Goal: Information Seeking & Learning: Learn about a topic

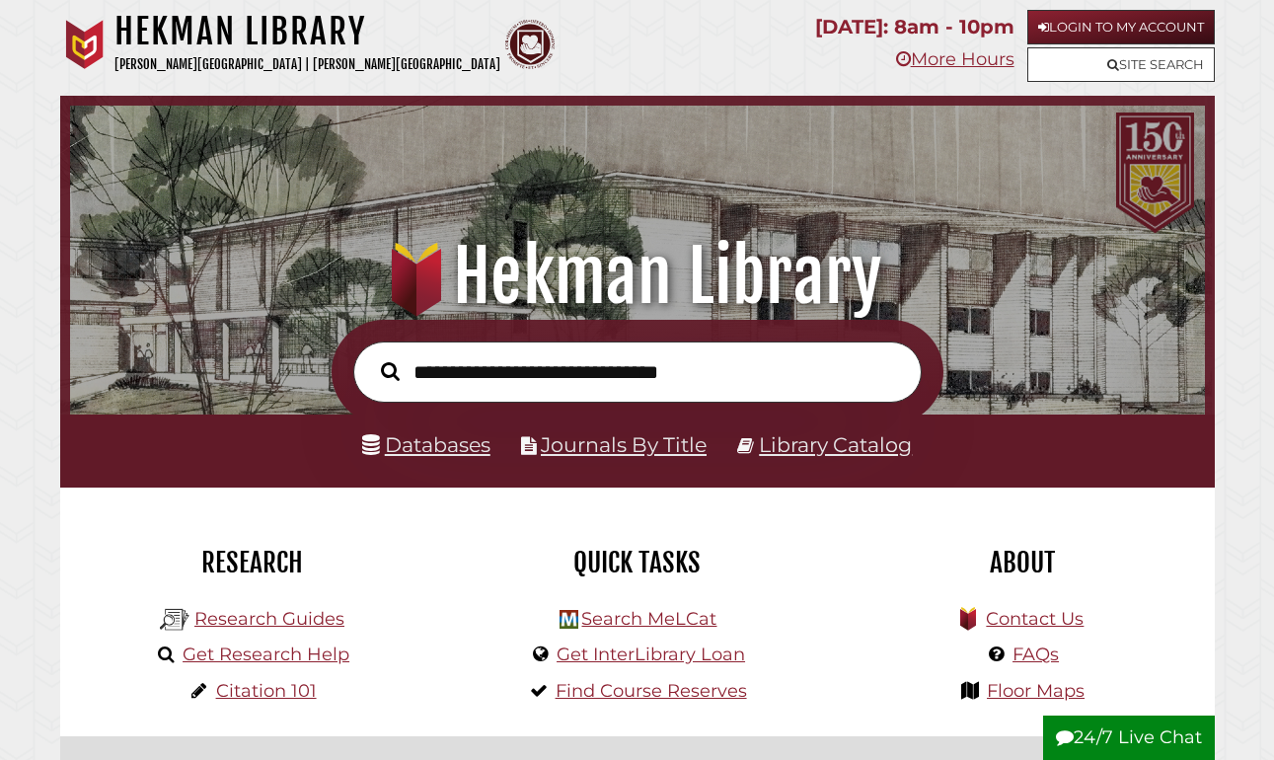
scroll to position [375, 1125]
click at [466, 448] on link "Databases" at bounding box center [426, 444] width 128 height 25
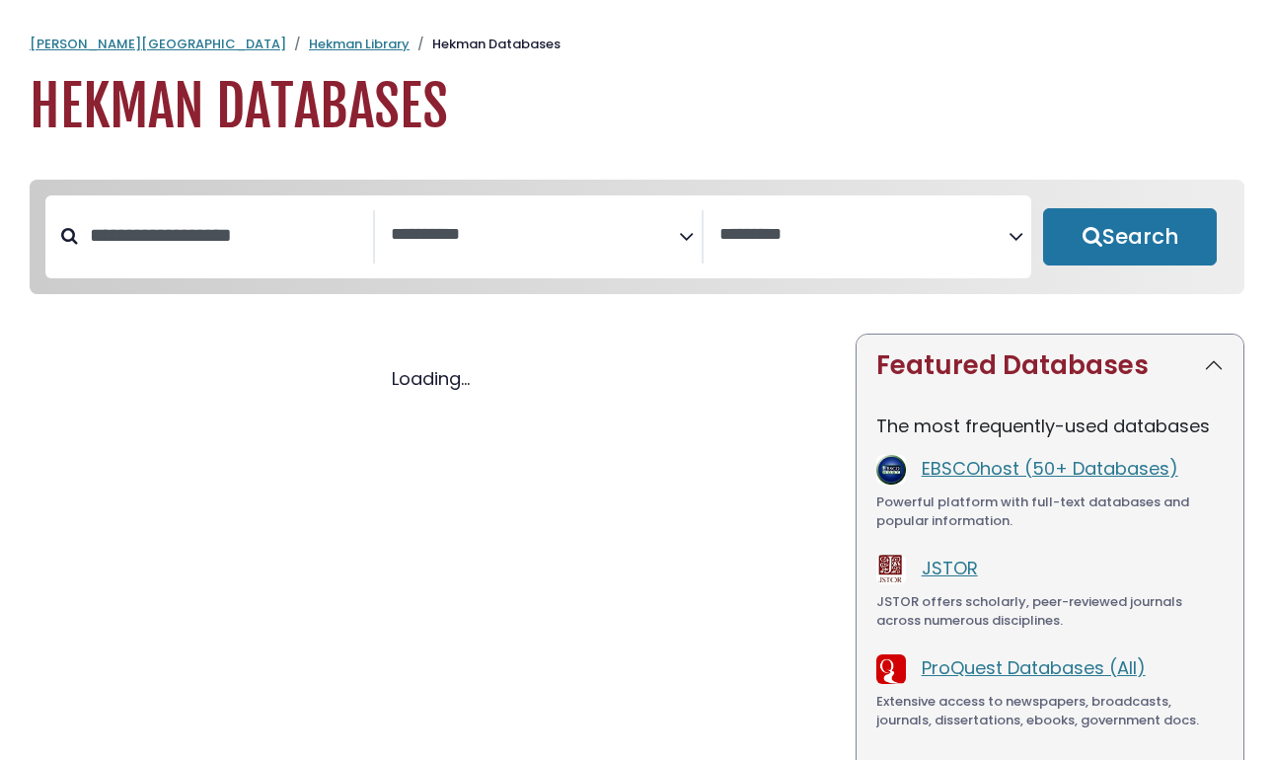
select select "Database Subject Filter"
select select "Database Vendors Filter"
select select "Database Subject Filter"
select select "Database Vendors Filter"
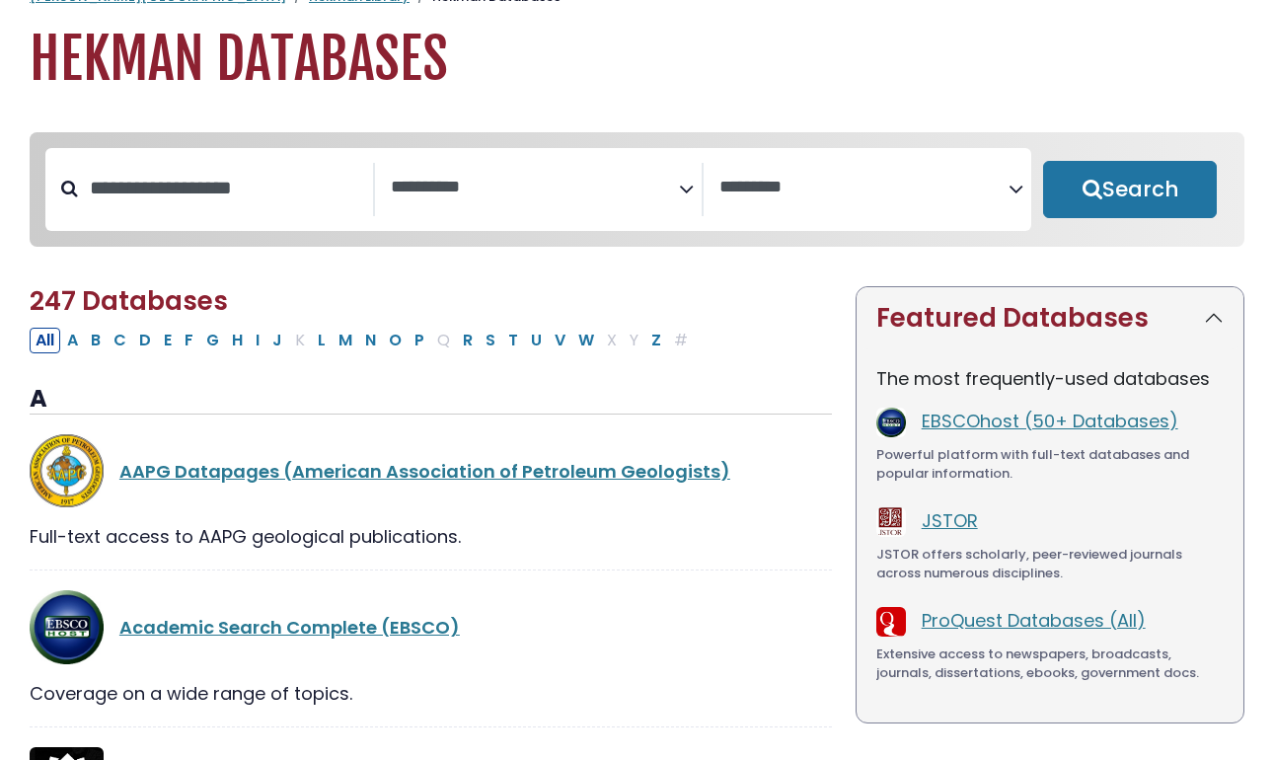
scroll to position [67, 0]
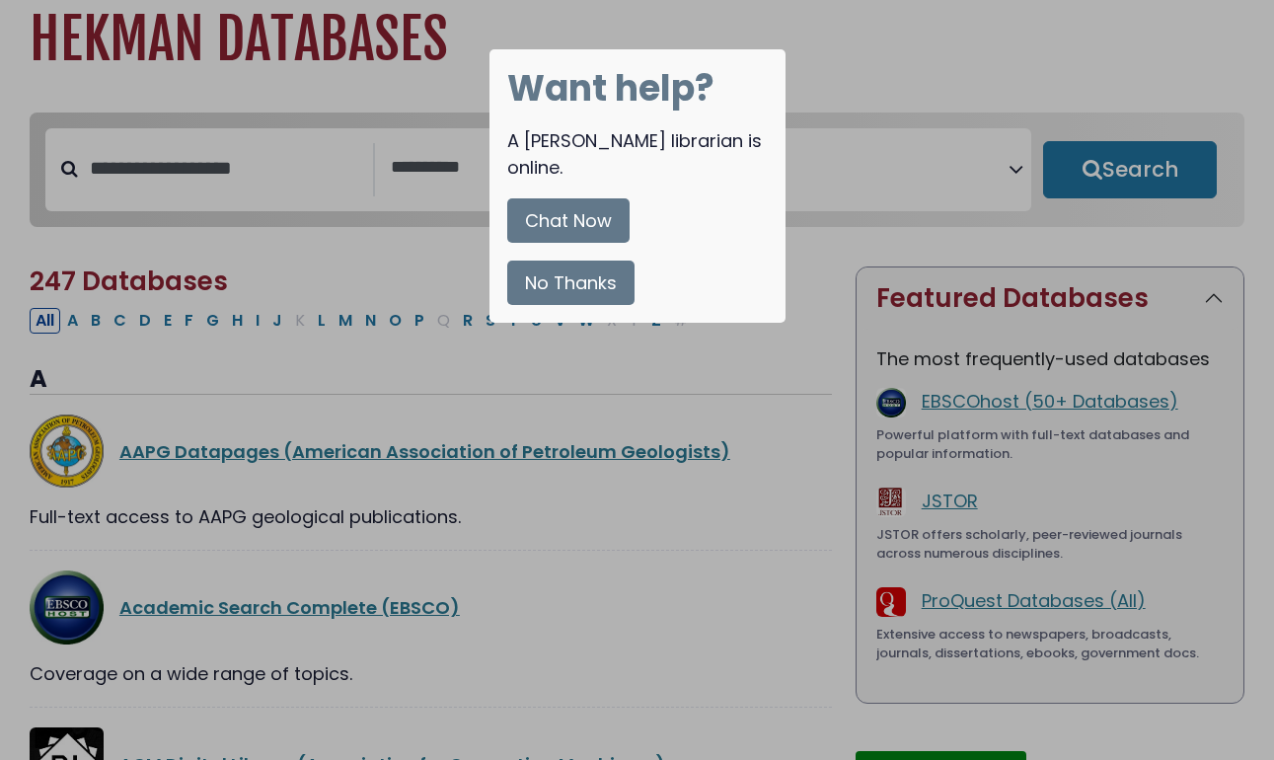
click at [598, 263] on button "No Thanks" at bounding box center [570, 283] width 127 height 44
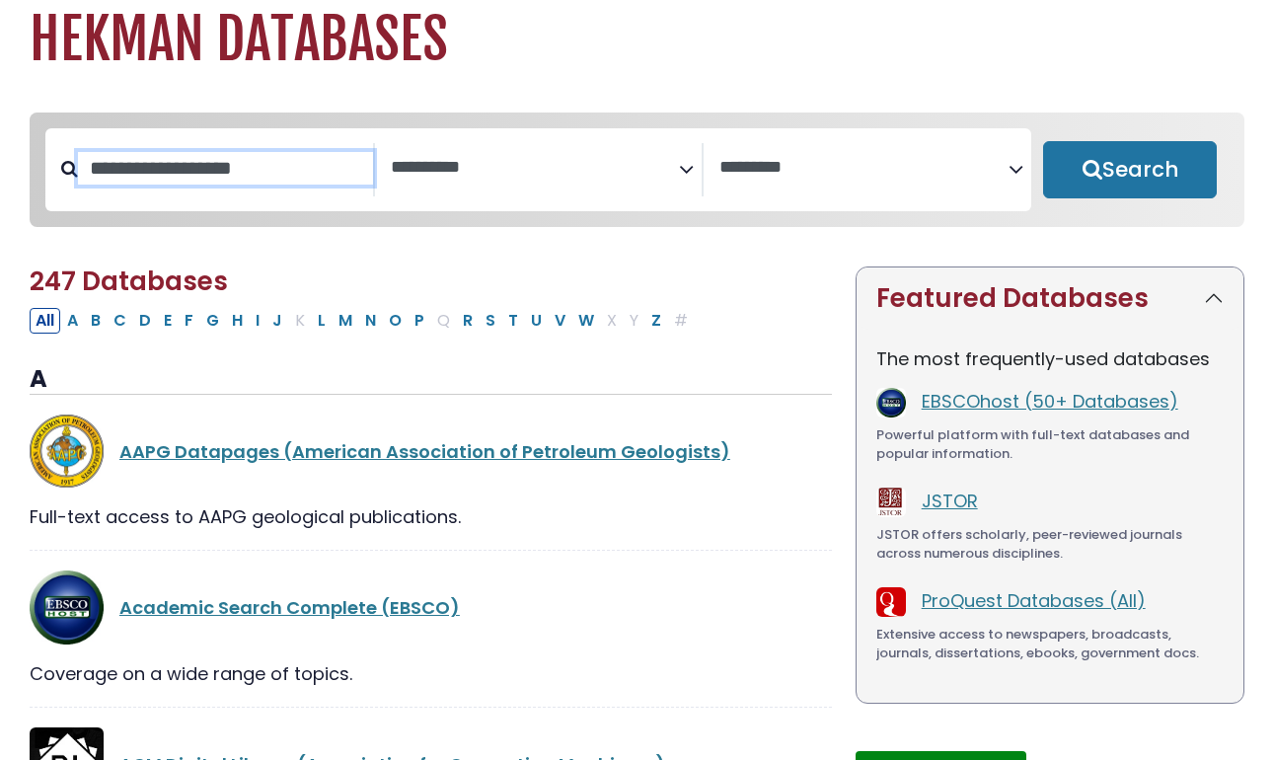
click at [199, 183] on input "Search database by title or keyword" at bounding box center [225, 168] width 295 height 33
type input "**********"
click at [1130, 171] on button "Search" at bounding box center [1130, 169] width 174 height 57
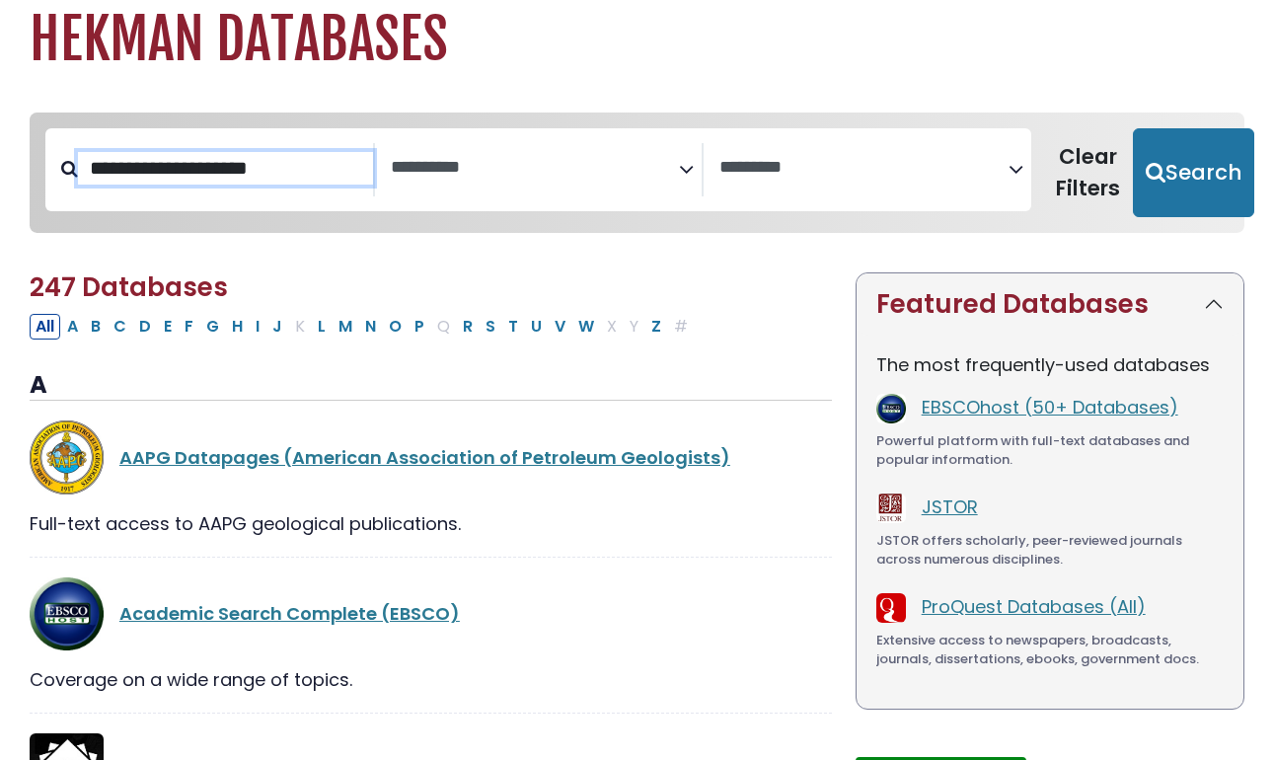
select select "Database Subject Filter"
select select "Database Vendors Filter"
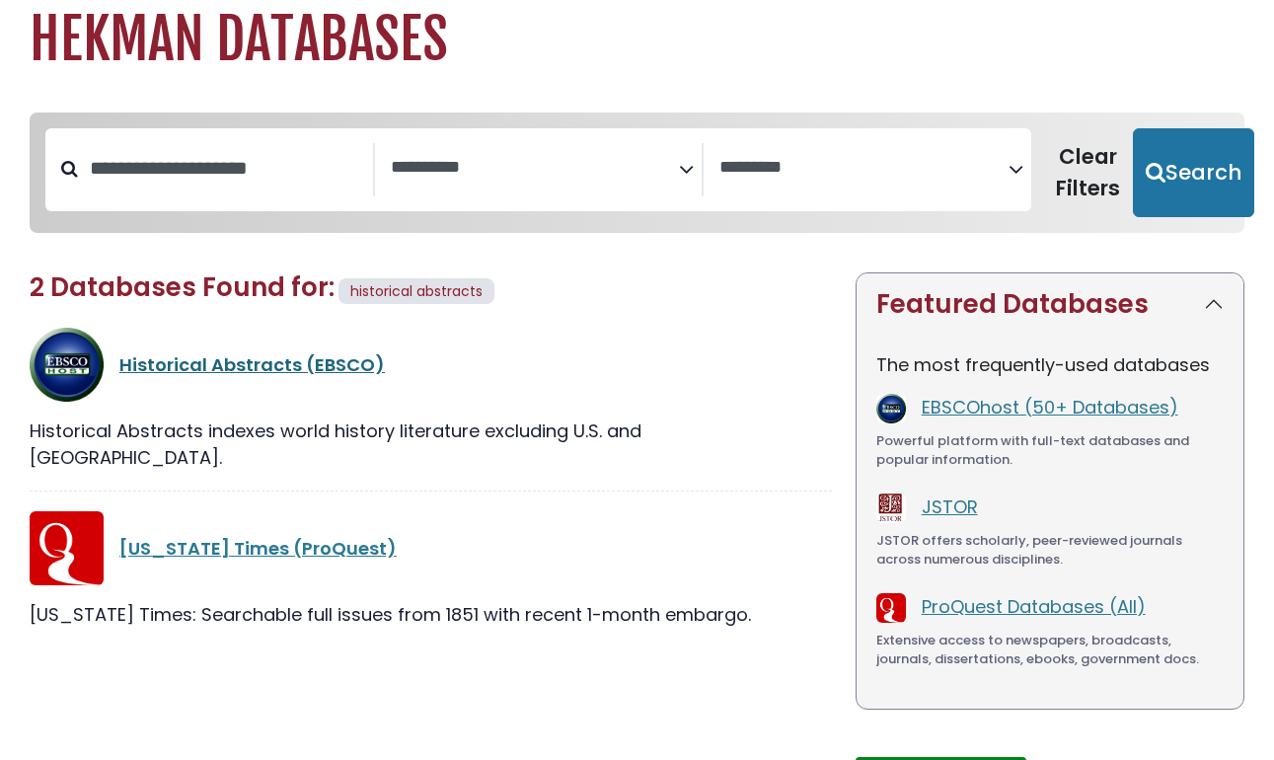
click at [152, 368] on link "Historical Abstracts (EBSCO)" at bounding box center [251, 364] width 265 height 25
